Goal: Check status

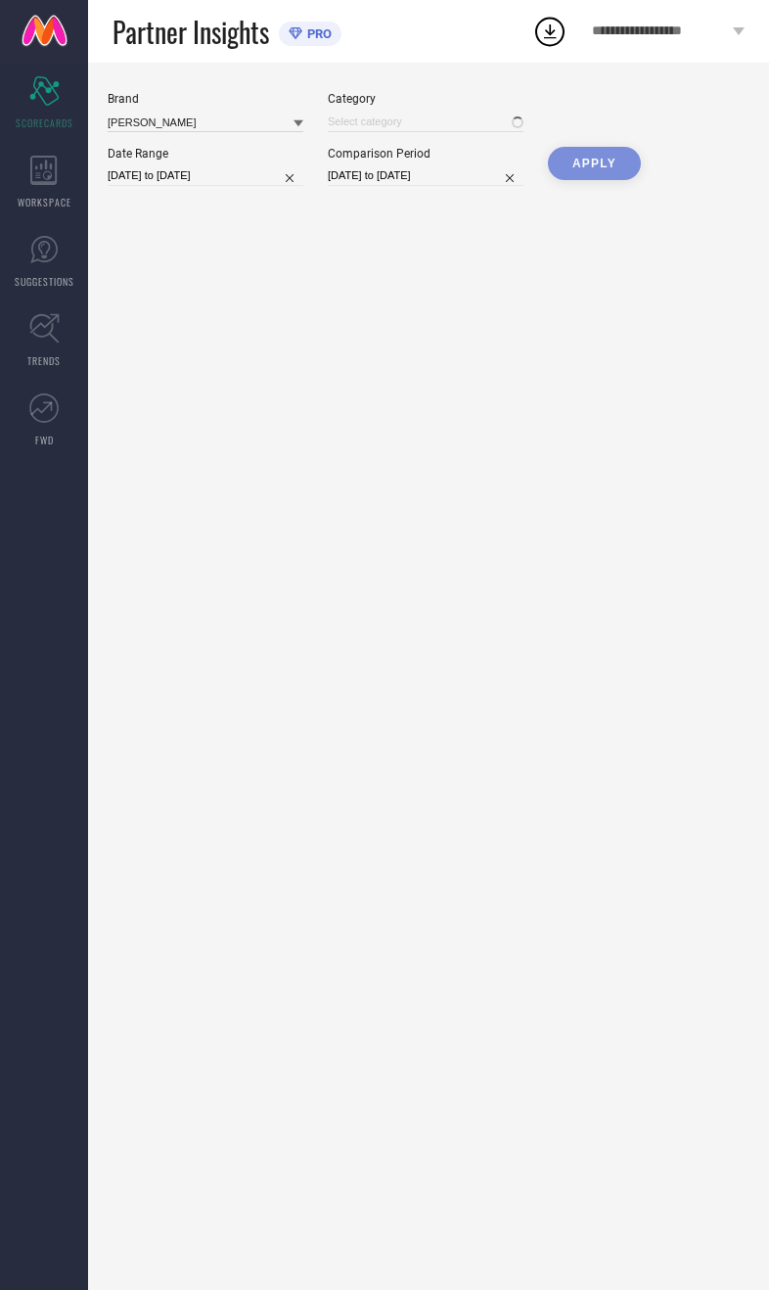
type input "All"
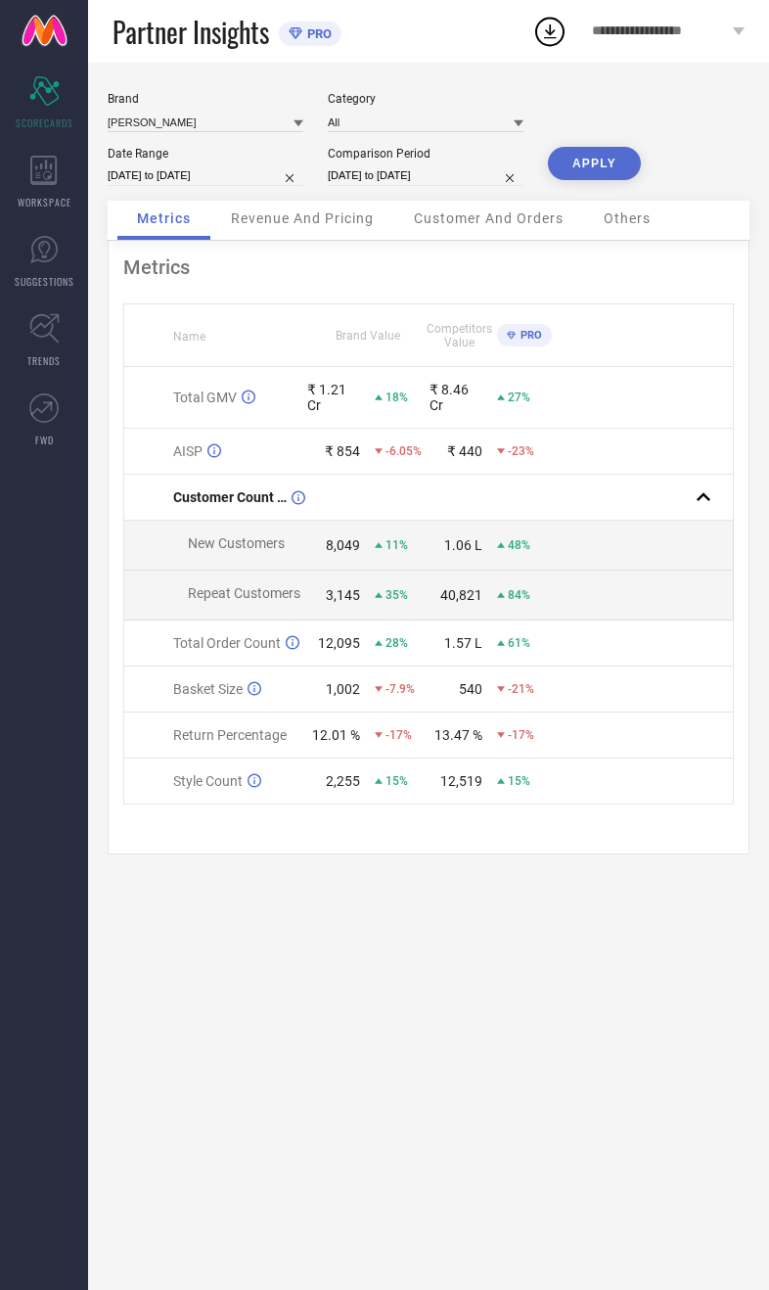
click at [150, 186] on input "[DATE] to [DATE]" at bounding box center [206, 175] width 196 height 21
select select "8"
select select "2025"
select select "9"
select select "2025"
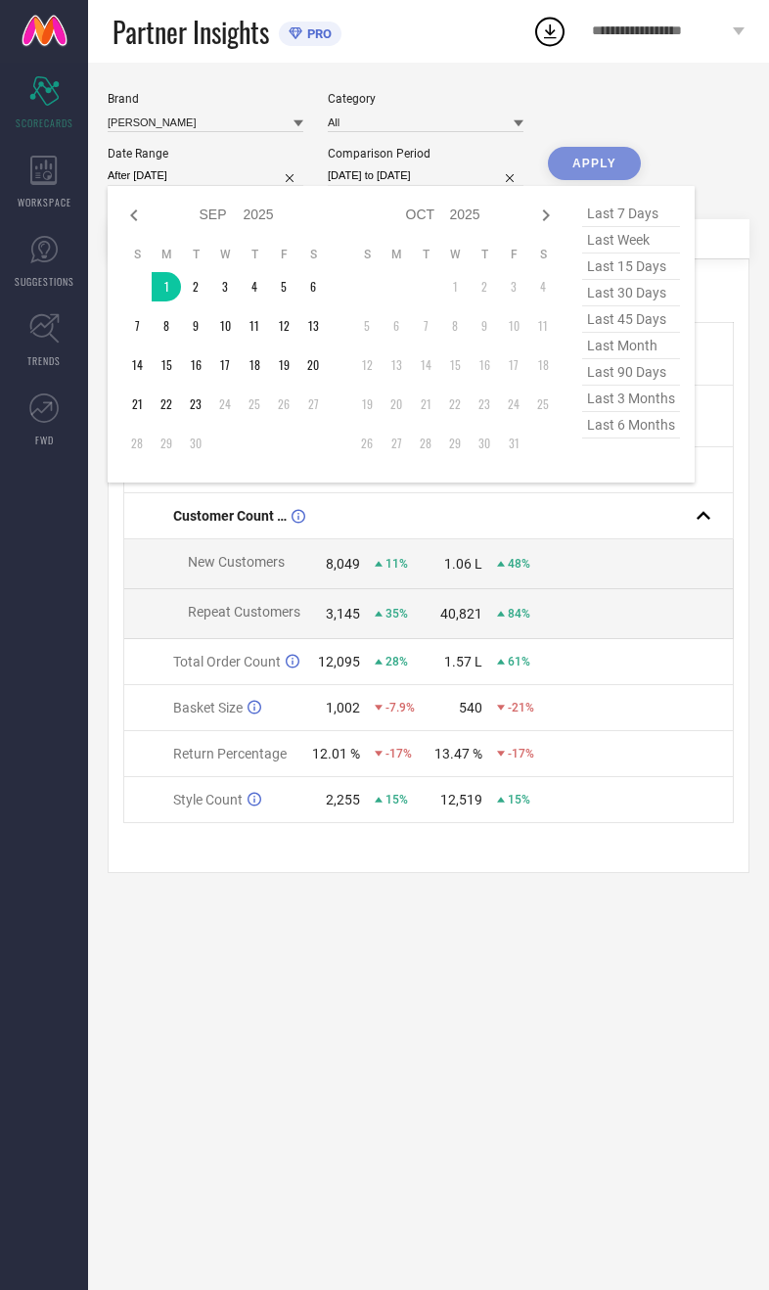
type input "[DATE] to [DATE]"
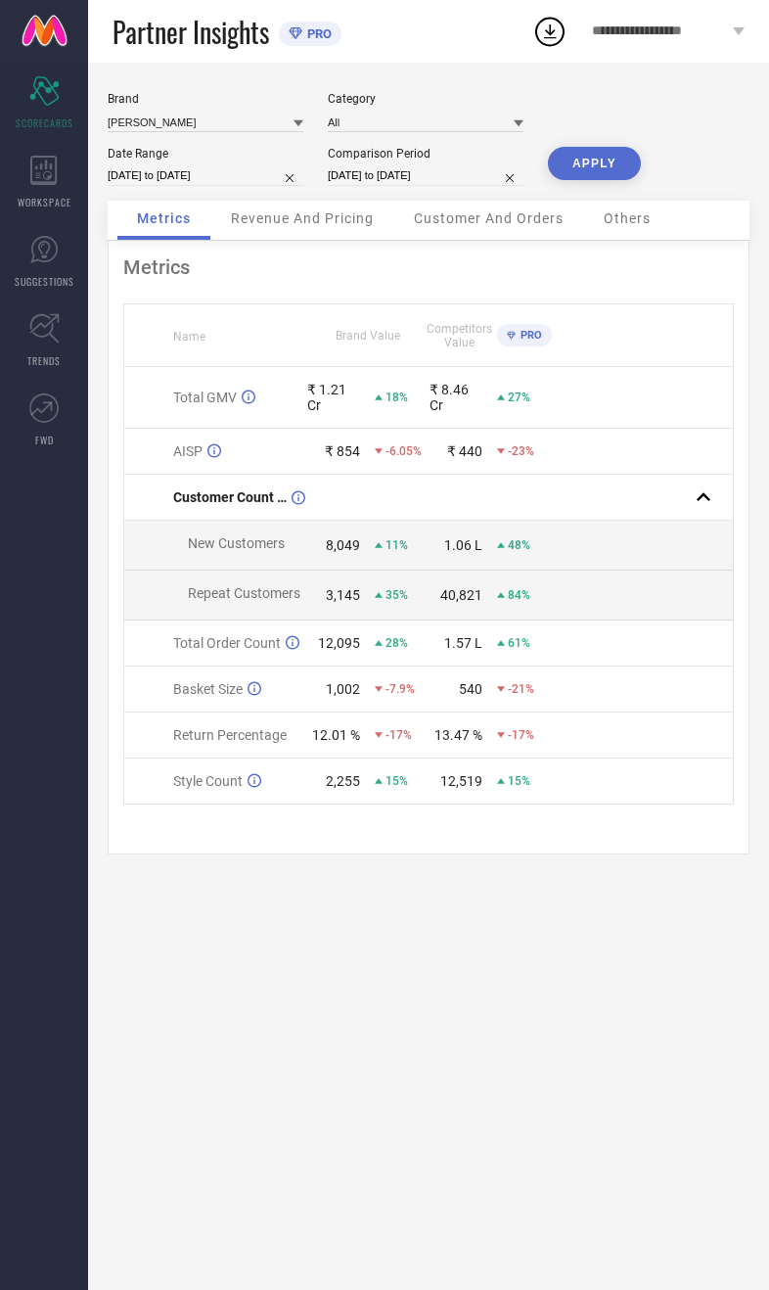
click at [547, 185] on div "[PERSON_NAME] Category All Date Range [DATE] to [DATE] Comparison Period [DATE]…" at bounding box center [429, 146] width 642 height 109
select select "8"
select select "2024"
select select "9"
select select "2024"
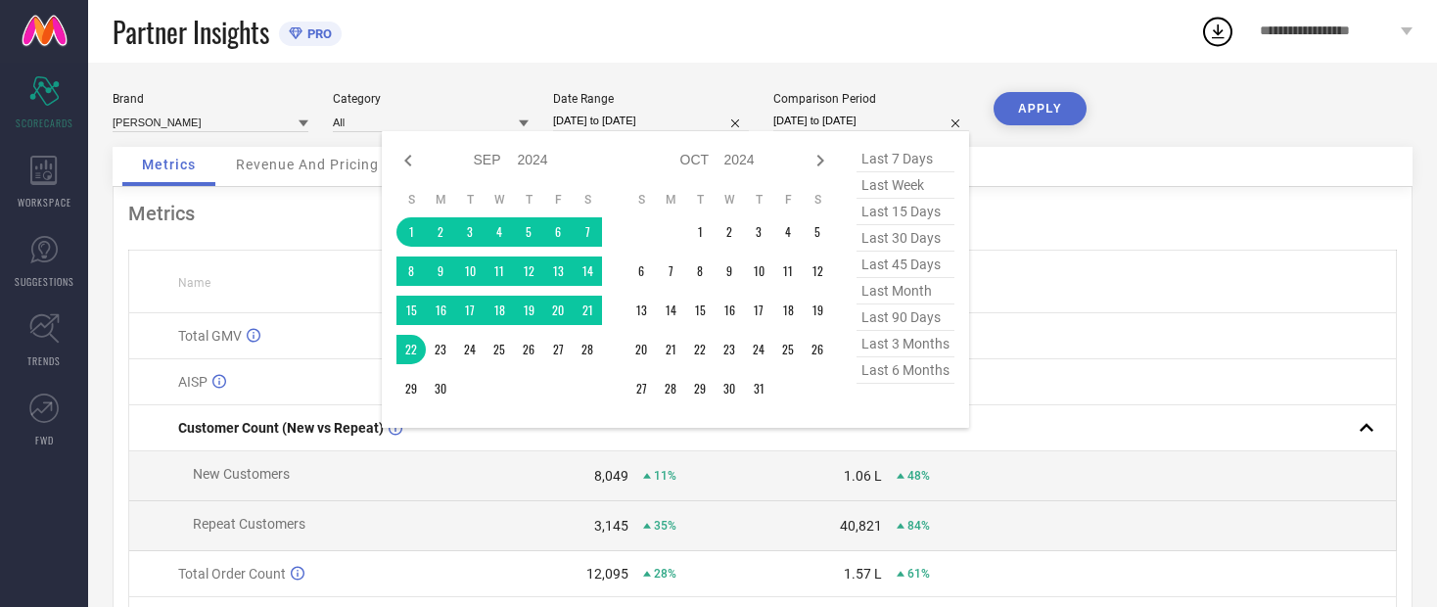
click at [393, 240] on div "Jan Feb Mar Apr May Jun [DATE] Aug Sep Oct Nov [DATE] 2015 2016 2017 2018 2019 …" at bounding box center [675, 279] width 587 height 297
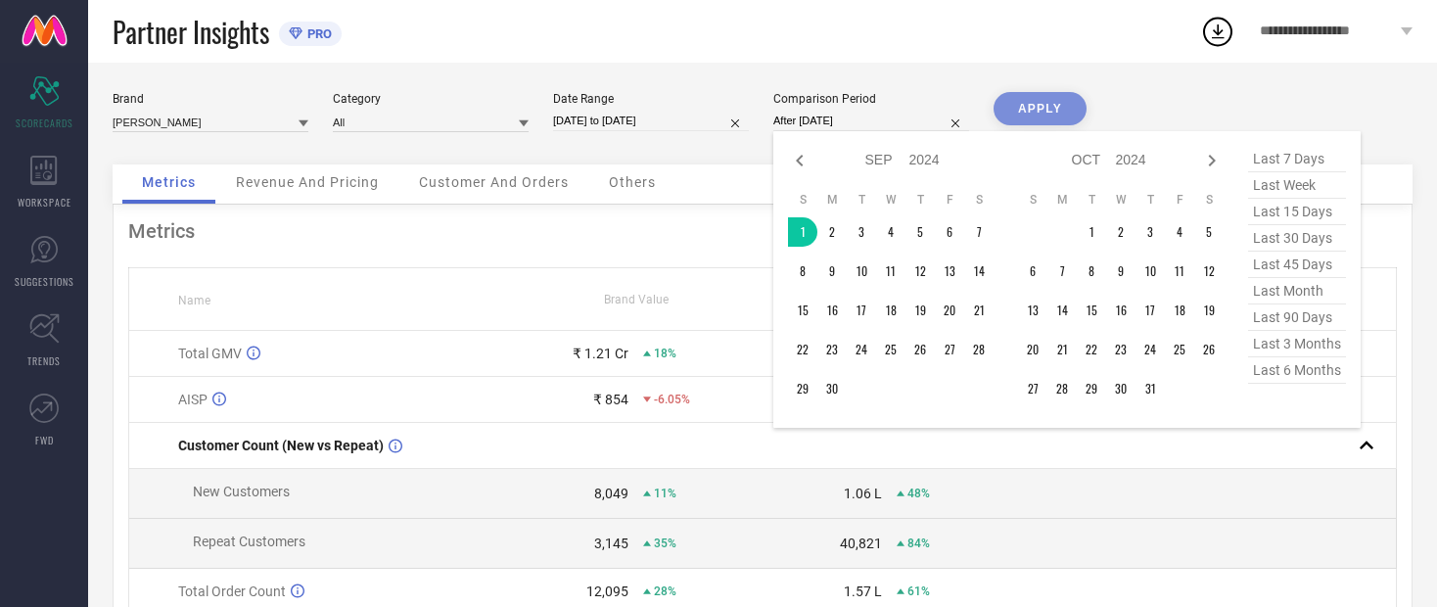
type input "[DATE] to [DATE]"
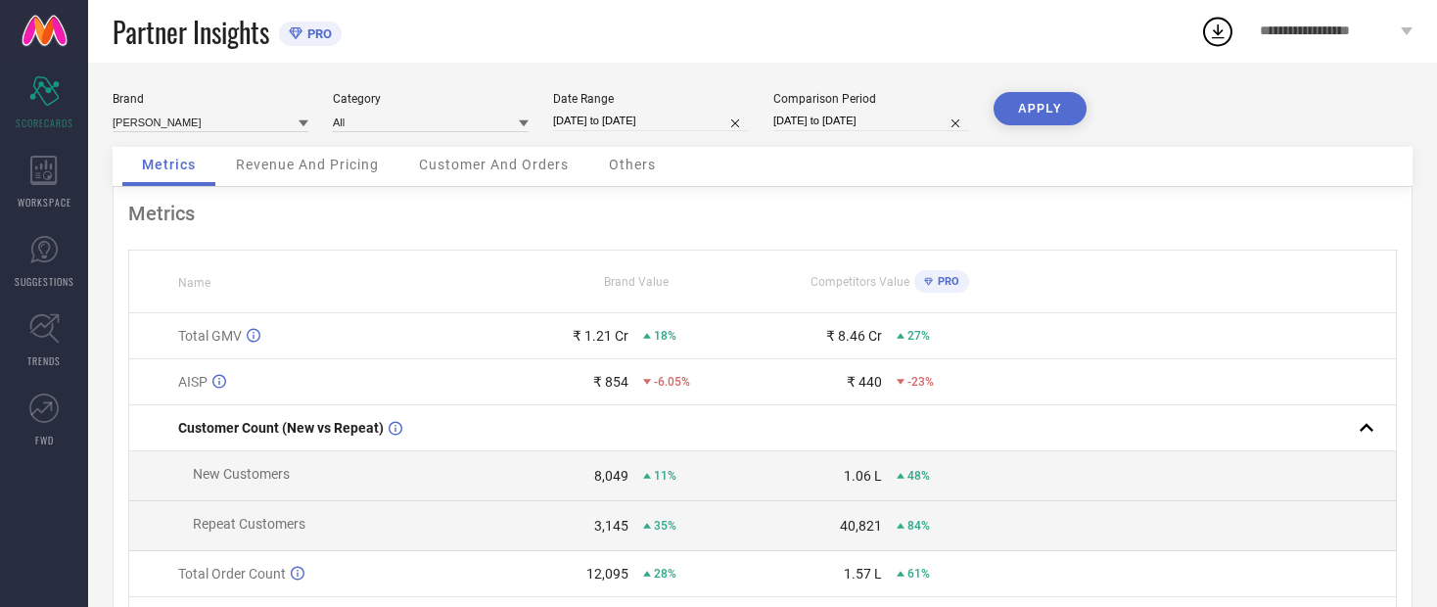
click at [769, 119] on button "APPLY" at bounding box center [1040, 108] width 93 height 33
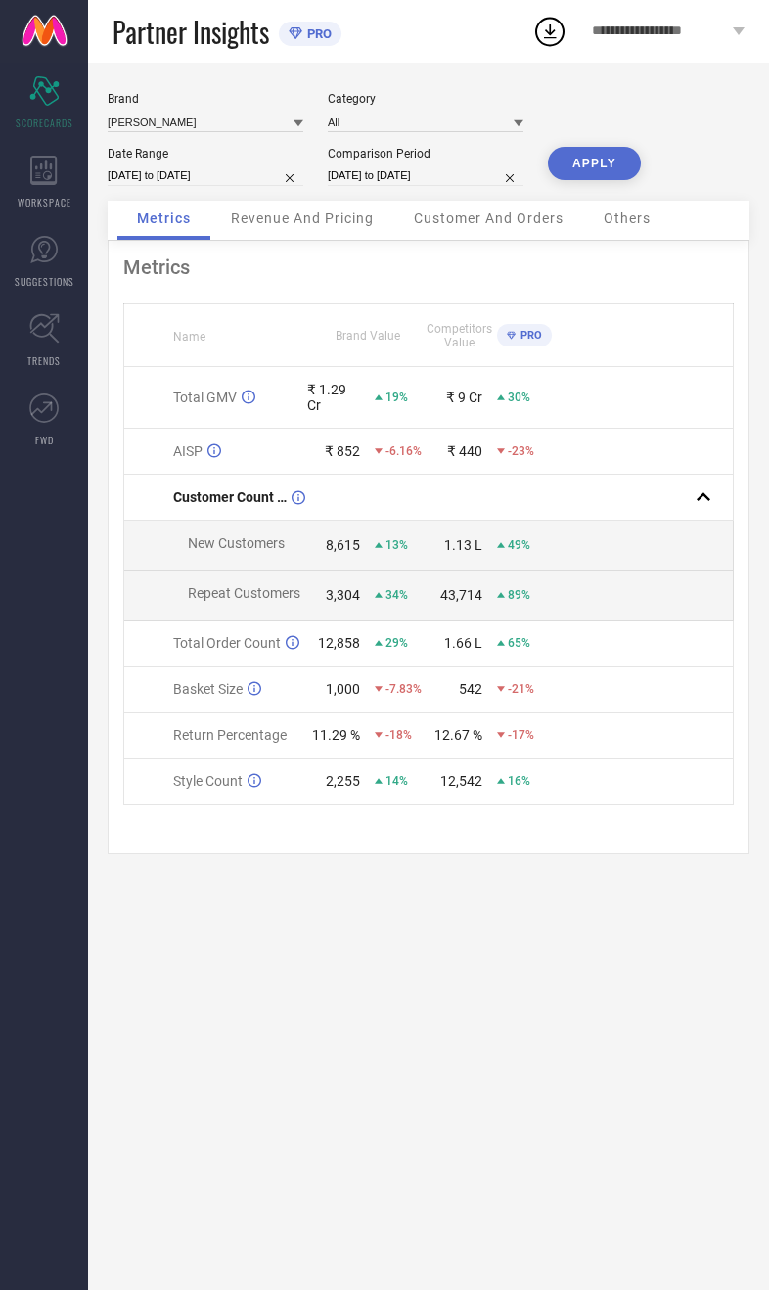
click at [242, 220] on span "Revenue And Pricing" at bounding box center [302, 218] width 143 height 16
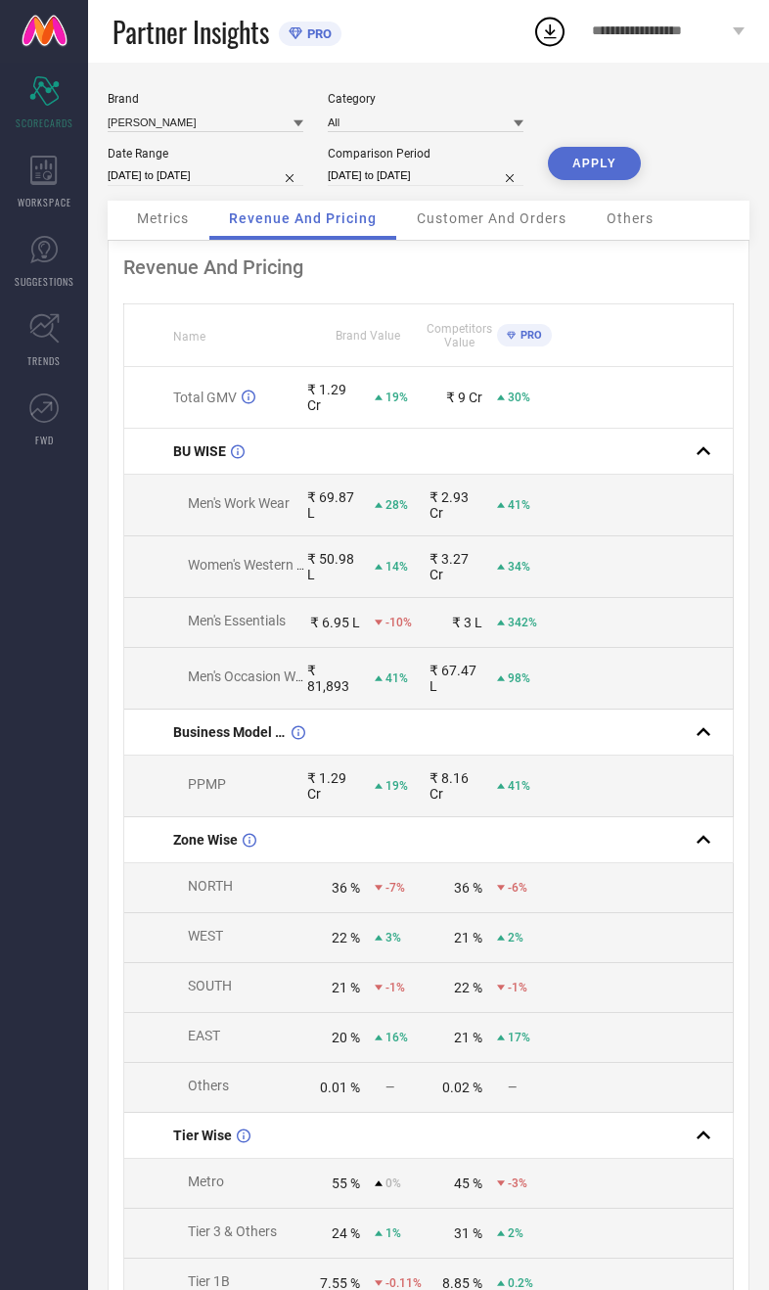
click at [120, 241] on div "Metrics Revenue And Pricing Customer And Orders Others" at bounding box center [429, 221] width 642 height 40
click at [142, 240] on div "Metrics" at bounding box center [162, 220] width 91 height 39
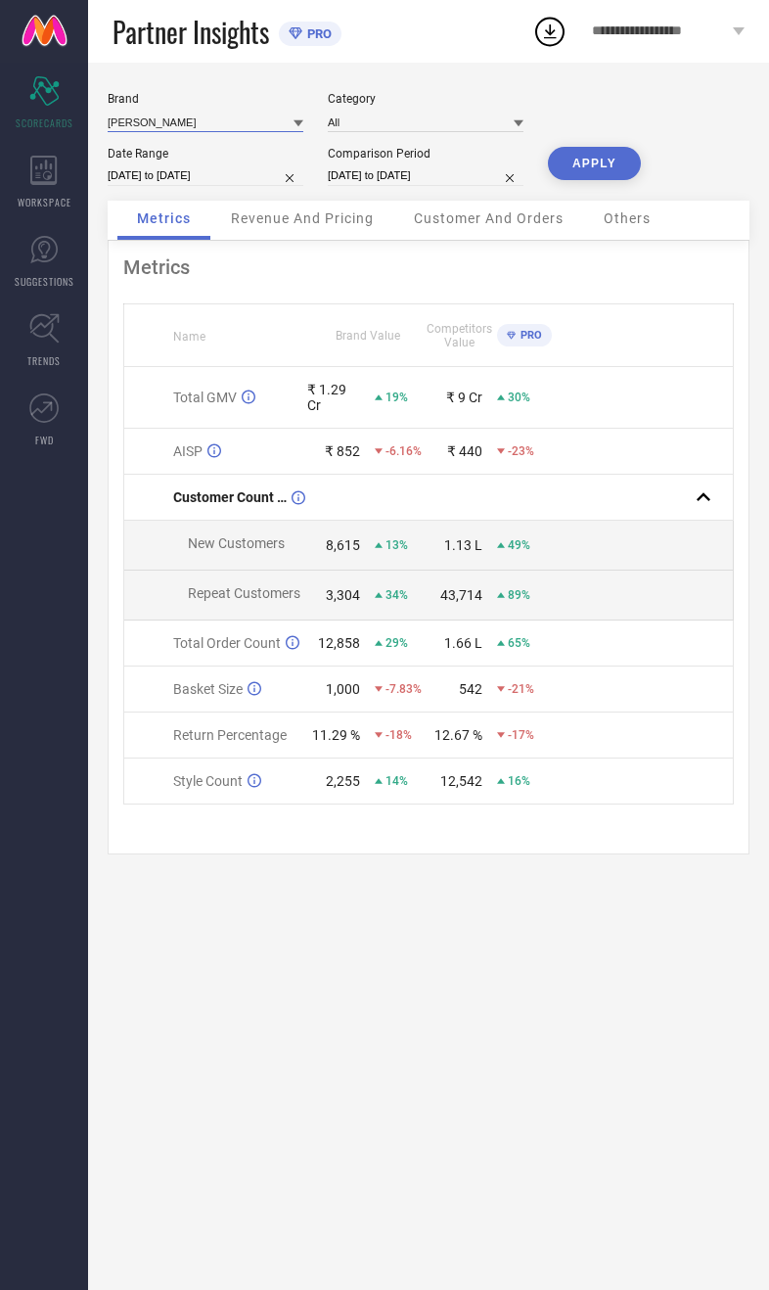
click at [125, 125] on input at bounding box center [206, 122] width 196 height 21
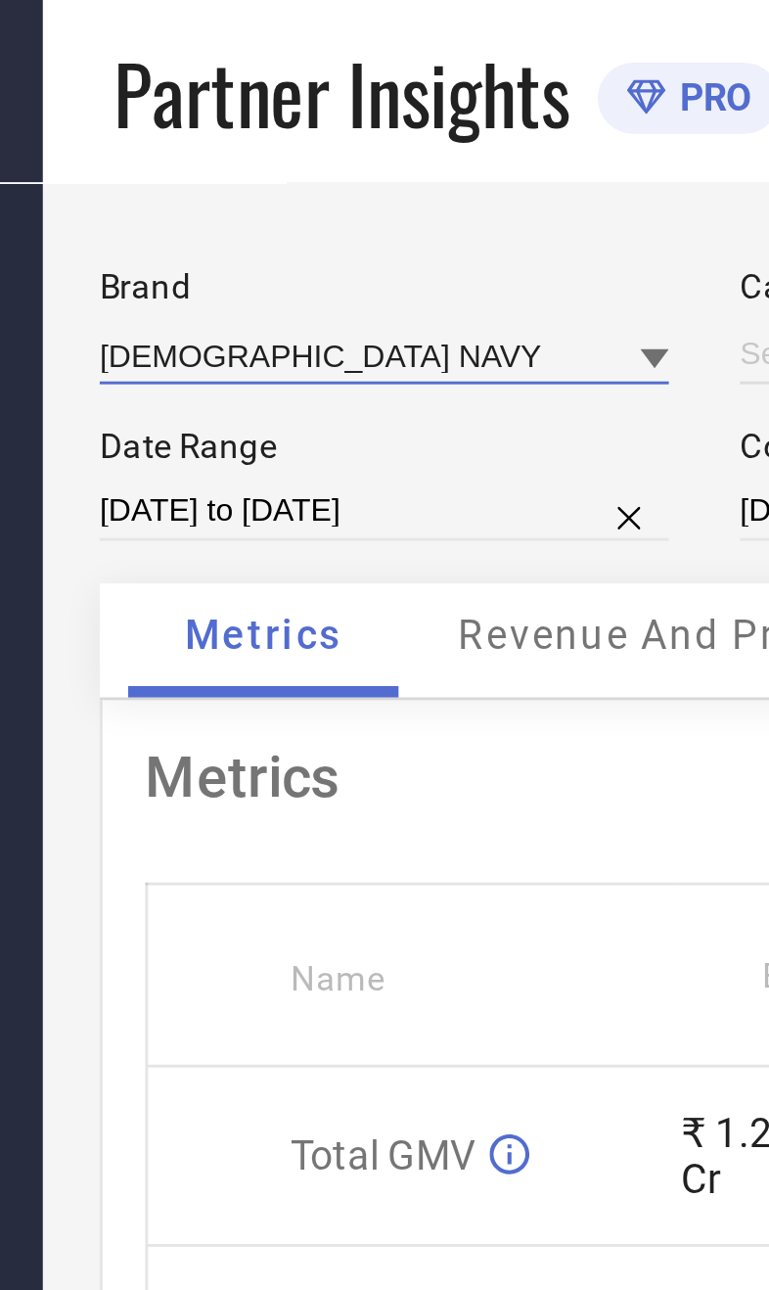
type input "All"
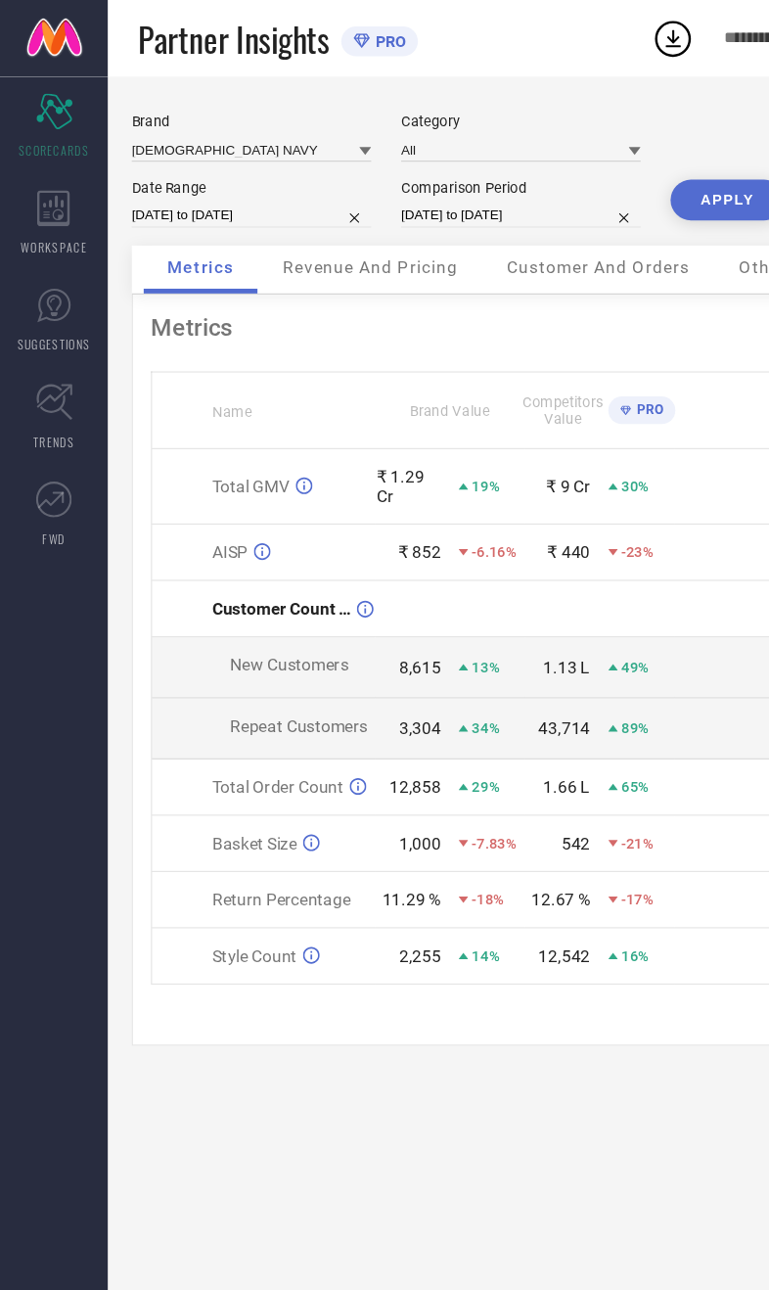
click at [606, 166] on button "APPLY" at bounding box center [594, 163] width 93 height 33
click at [278, 226] on span "Revenue And Pricing" at bounding box center [302, 218] width 143 height 16
